Goal: Information Seeking & Learning: Learn about a topic

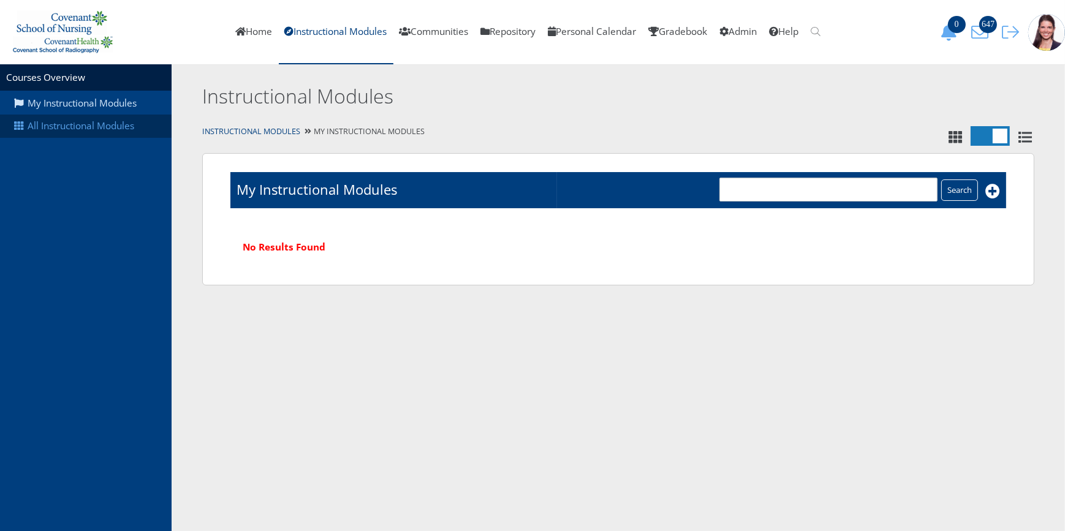
click at [80, 123] on link "All Instructional Modules" at bounding box center [86, 126] width 172 height 23
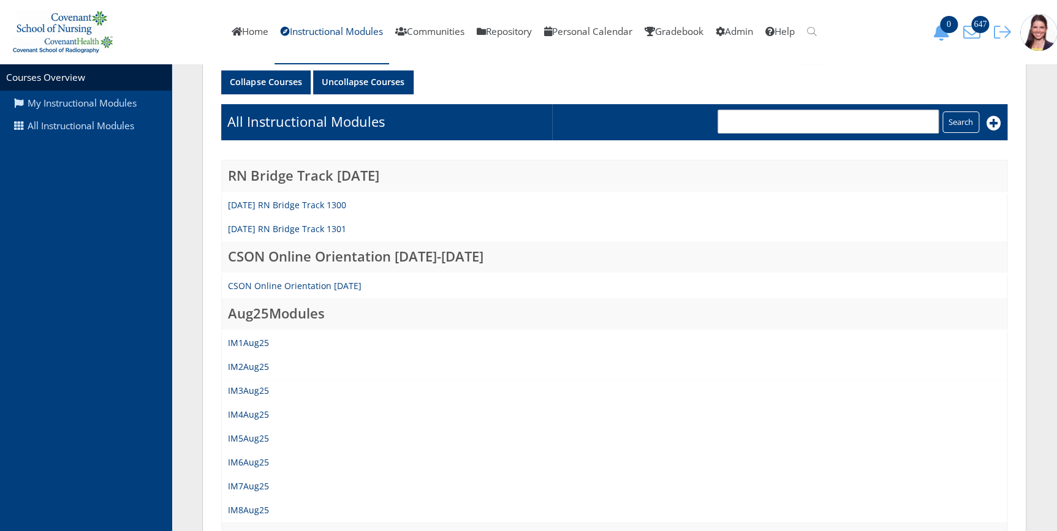
scroll to position [167, 0]
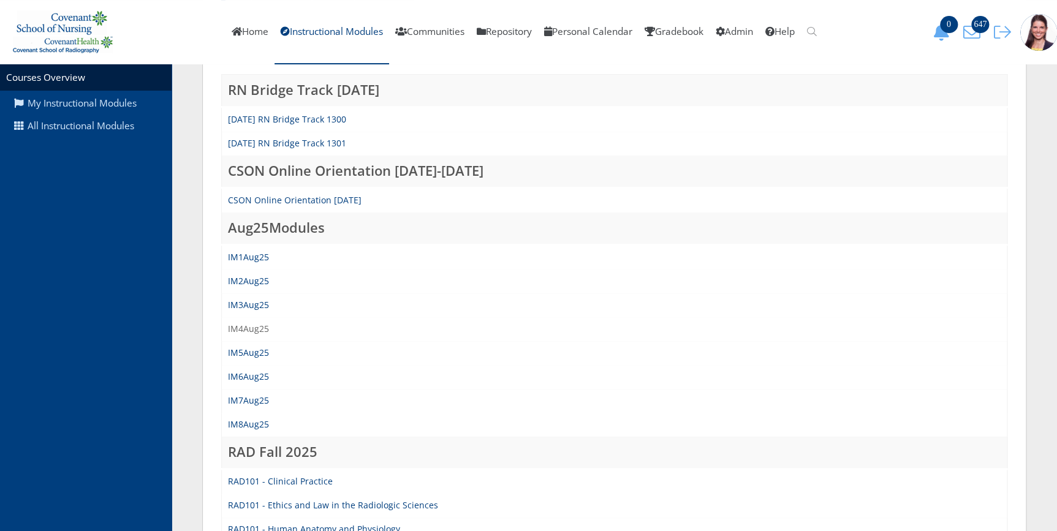
click at [235, 331] on link "IM4Aug25" at bounding box center [248, 329] width 41 height 12
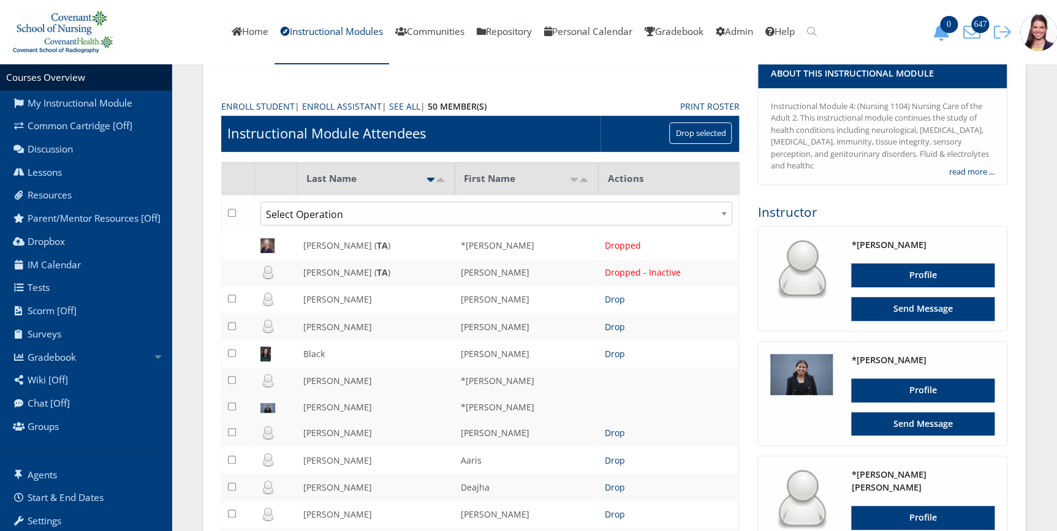
scroll to position [222, 0]
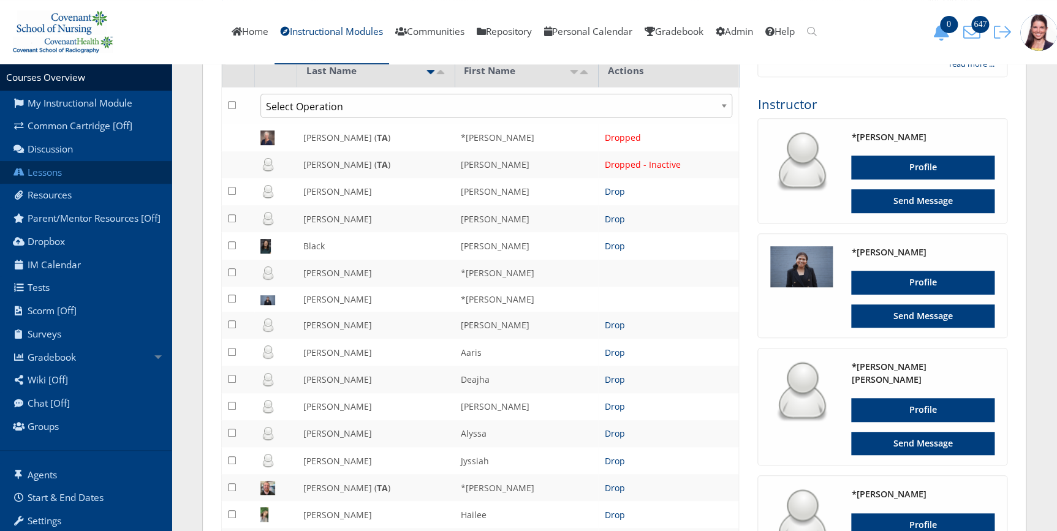
click at [72, 172] on link "Lessons" at bounding box center [86, 172] width 172 height 23
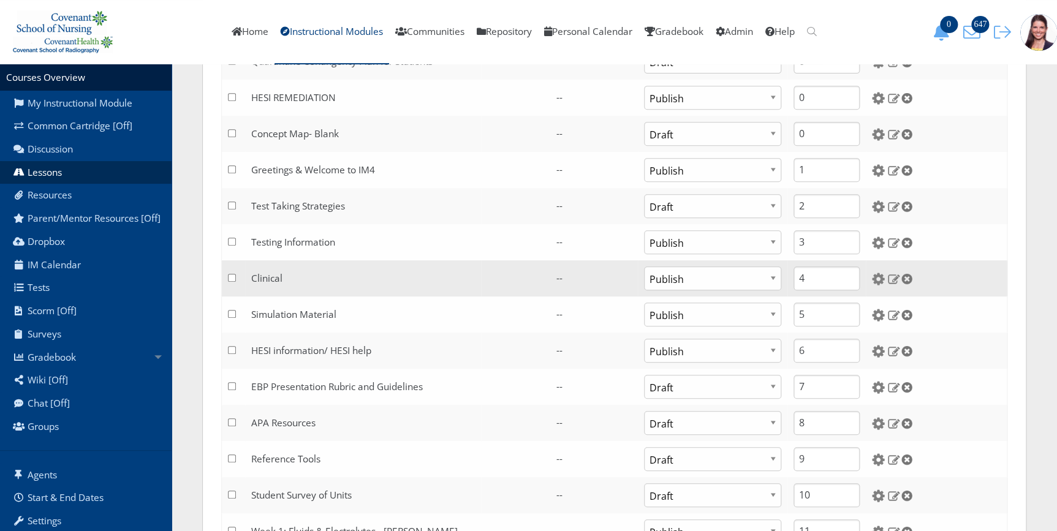
scroll to position [222, 0]
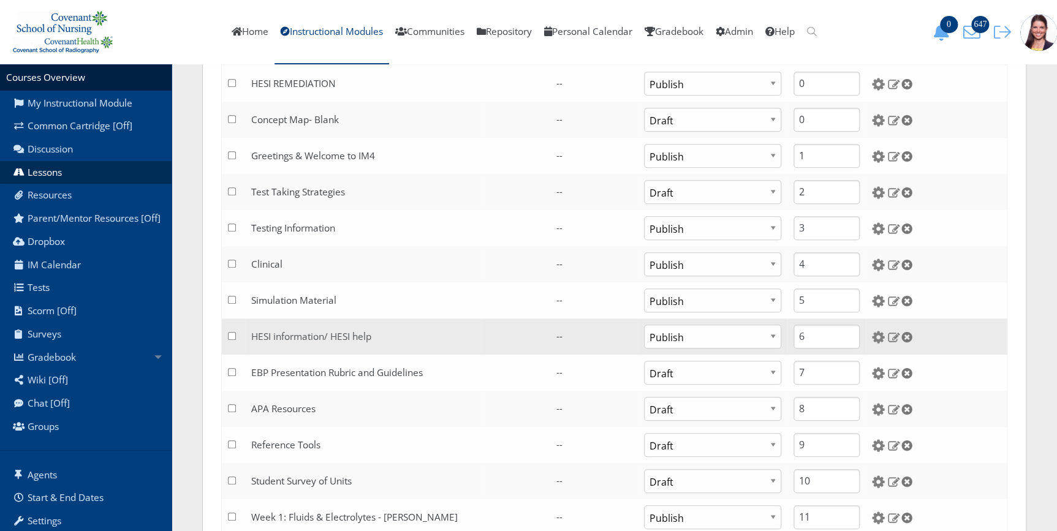
click at [300, 334] on link "HESI information/ HESI help" at bounding box center [311, 336] width 120 height 13
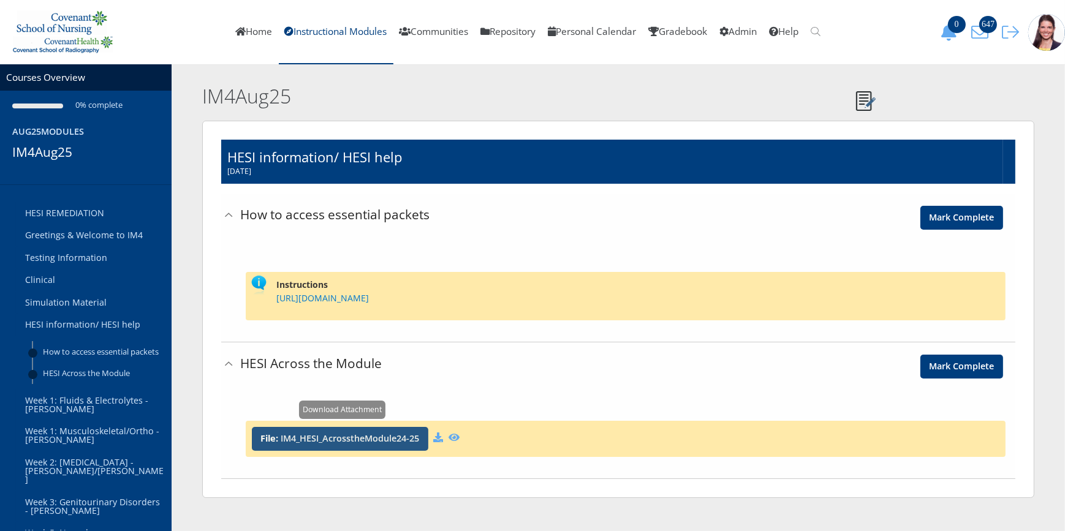
click at [344, 435] on link "IM4_HESI_AcrosstheModule24-25" at bounding box center [350, 439] width 139 height 9
